Goal: Task Accomplishment & Management: Manage account settings

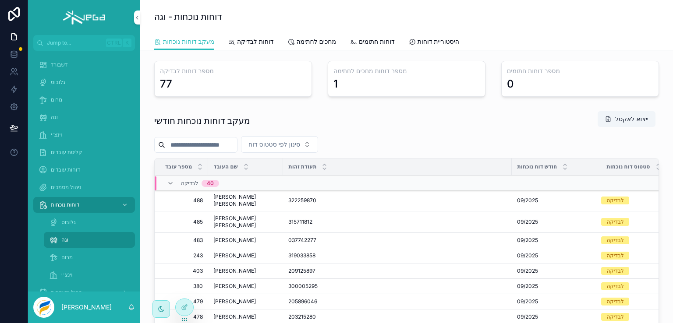
click at [0, 0] on icon "scrollable content" at bounding box center [0, 0] width 0 height 0
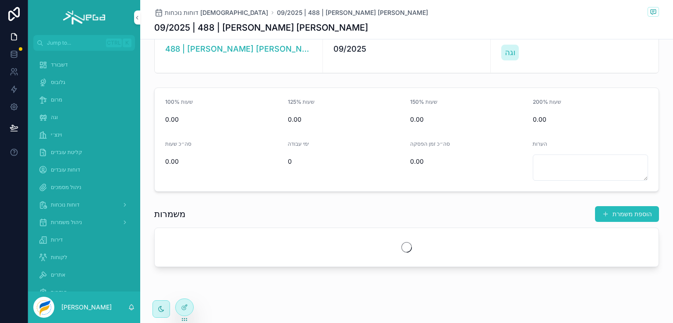
scroll to position [76, 0]
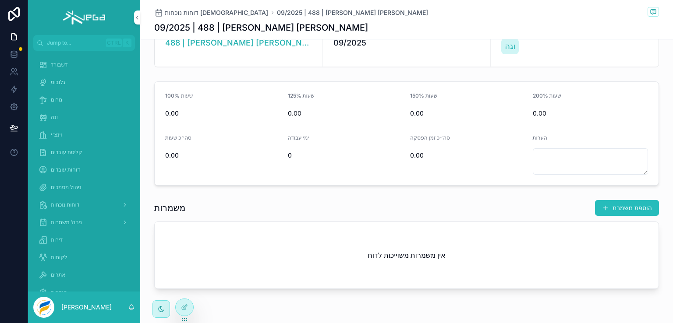
click at [627, 208] on button "הוספת משמרת" at bounding box center [627, 208] width 64 height 16
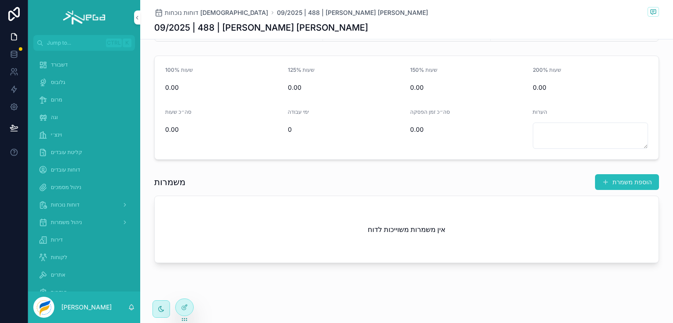
scroll to position [104, 0]
click at [65, 204] on span "דוחות נוכחות" at bounding box center [65, 204] width 28 height 7
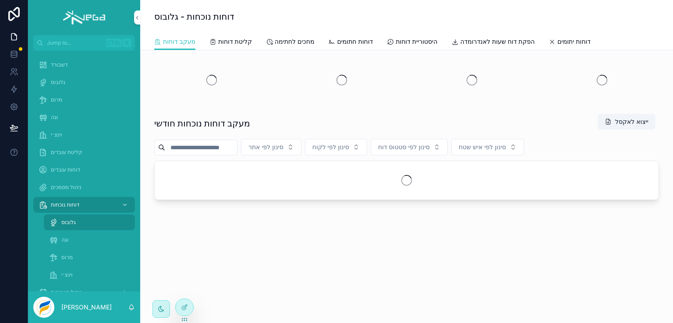
click at [70, 240] on div "וגה" at bounding box center [89, 240] width 81 height 14
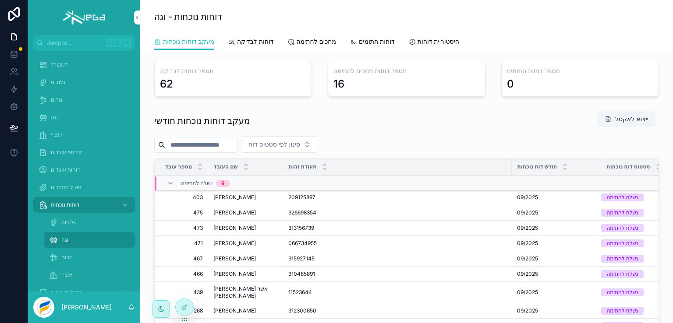
click at [201, 146] on input "scrollable content" at bounding box center [201, 145] width 72 height 12
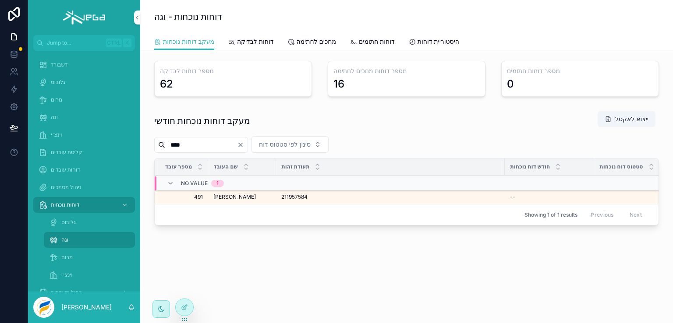
type input "****"
